Goal: Task Accomplishment & Management: Use online tool/utility

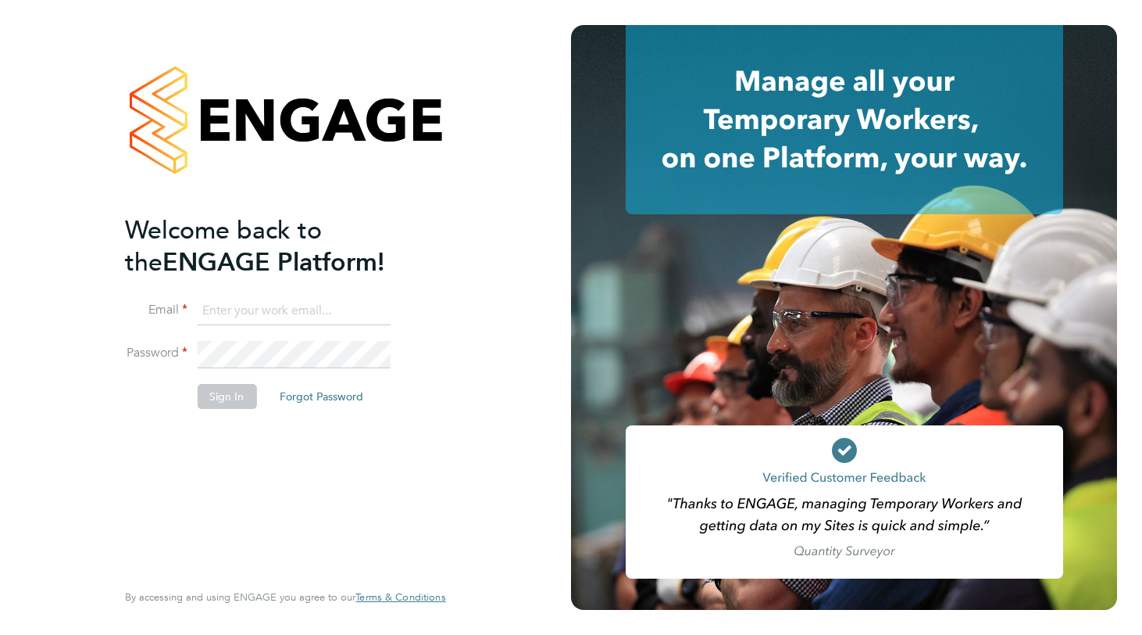
type input "[PERSON_NAME][EMAIL_ADDRESS][DOMAIN_NAME]"
click at [198, 495] on div "Welcome back to the ENGAGE Platform! Email [PERSON_NAME][EMAIL_ADDRESS][DOMAIN_…" at bounding box center [277, 395] width 305 height 363
click at [226, 394] on button "Sign In" at bounding box center [226, 396] width 59 height 25
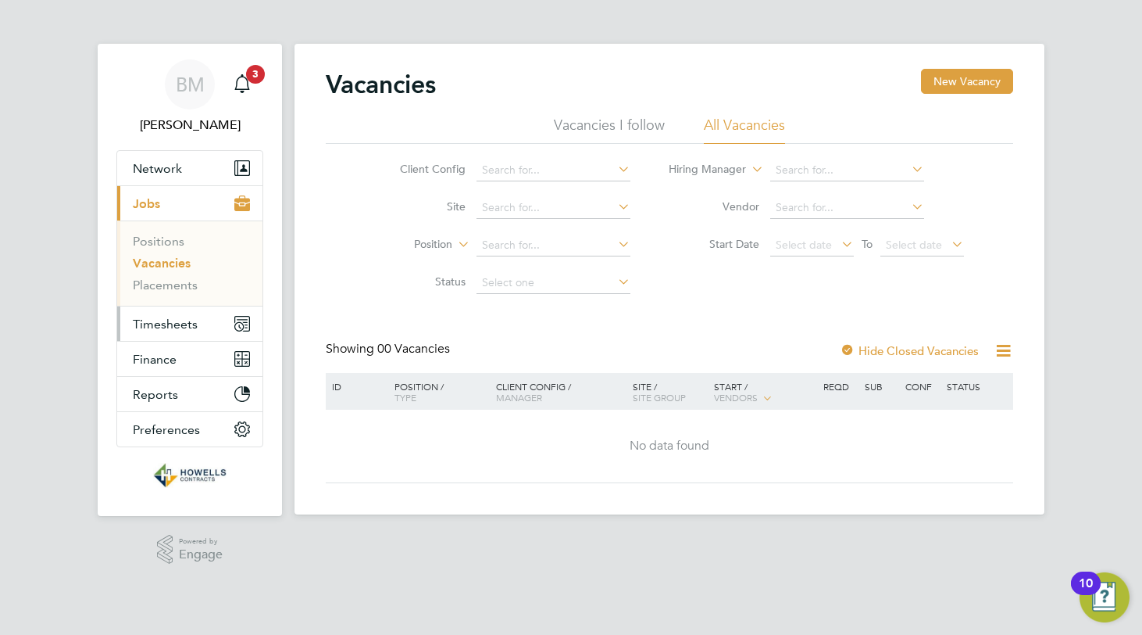
click at [175, 320] on span "Timesheets" at bounding box center [165, 323] width 65 height 15
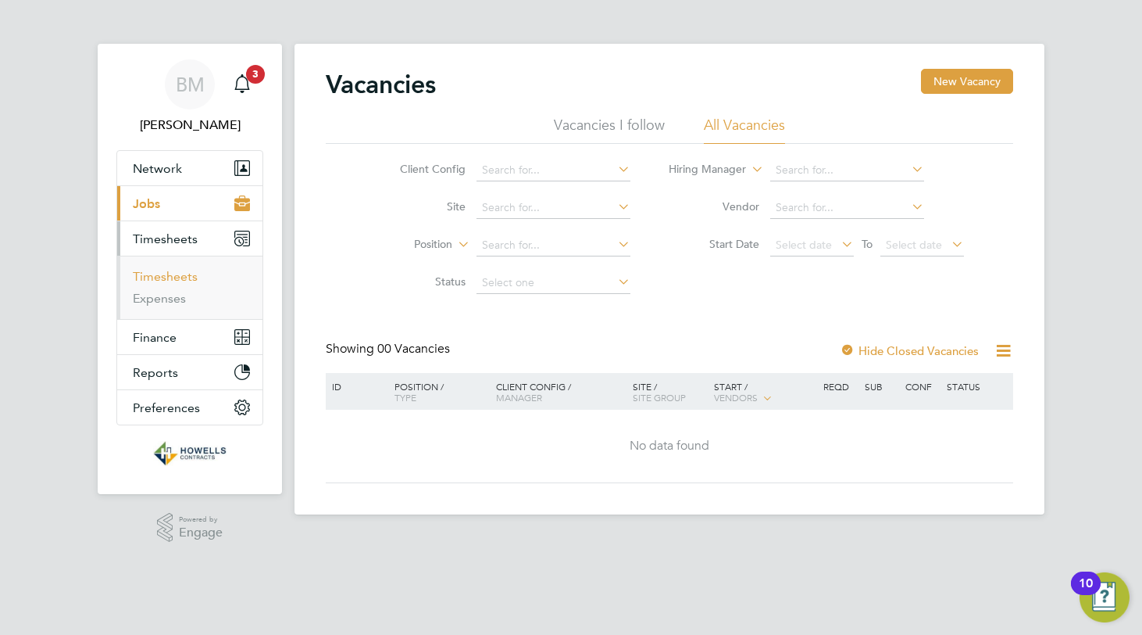
click at [167, 275] on link "Timesheets" at bounding box center [165, 276] width 65 height 15
